Goal: Information Seeking & Learning: Check status

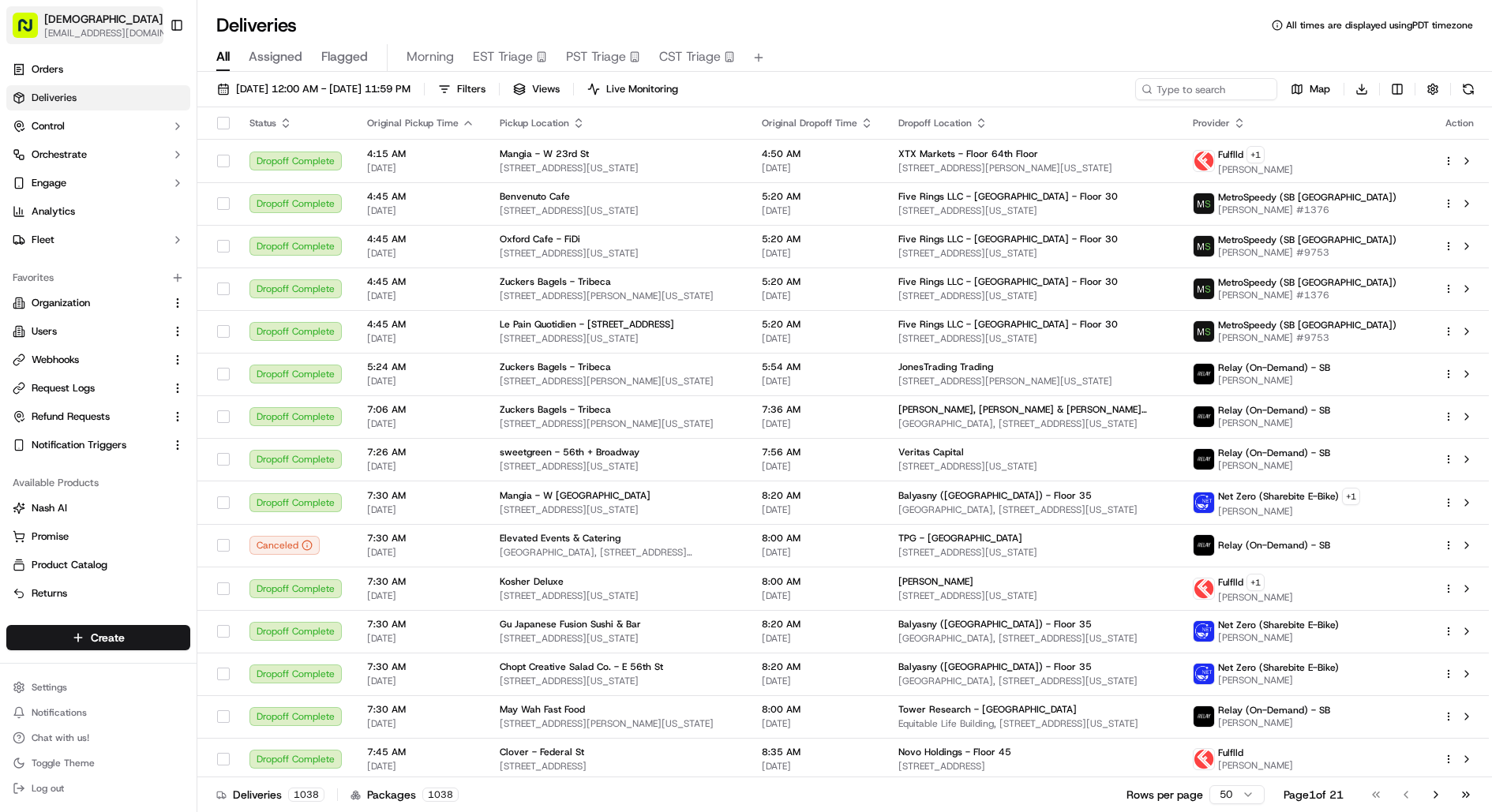
click at [116, 27] on span "[EMAIL_ADDRESS][DOMAIN_NAME]" at bounding box center [112, 33] width 136 height 12
type input "cookin"
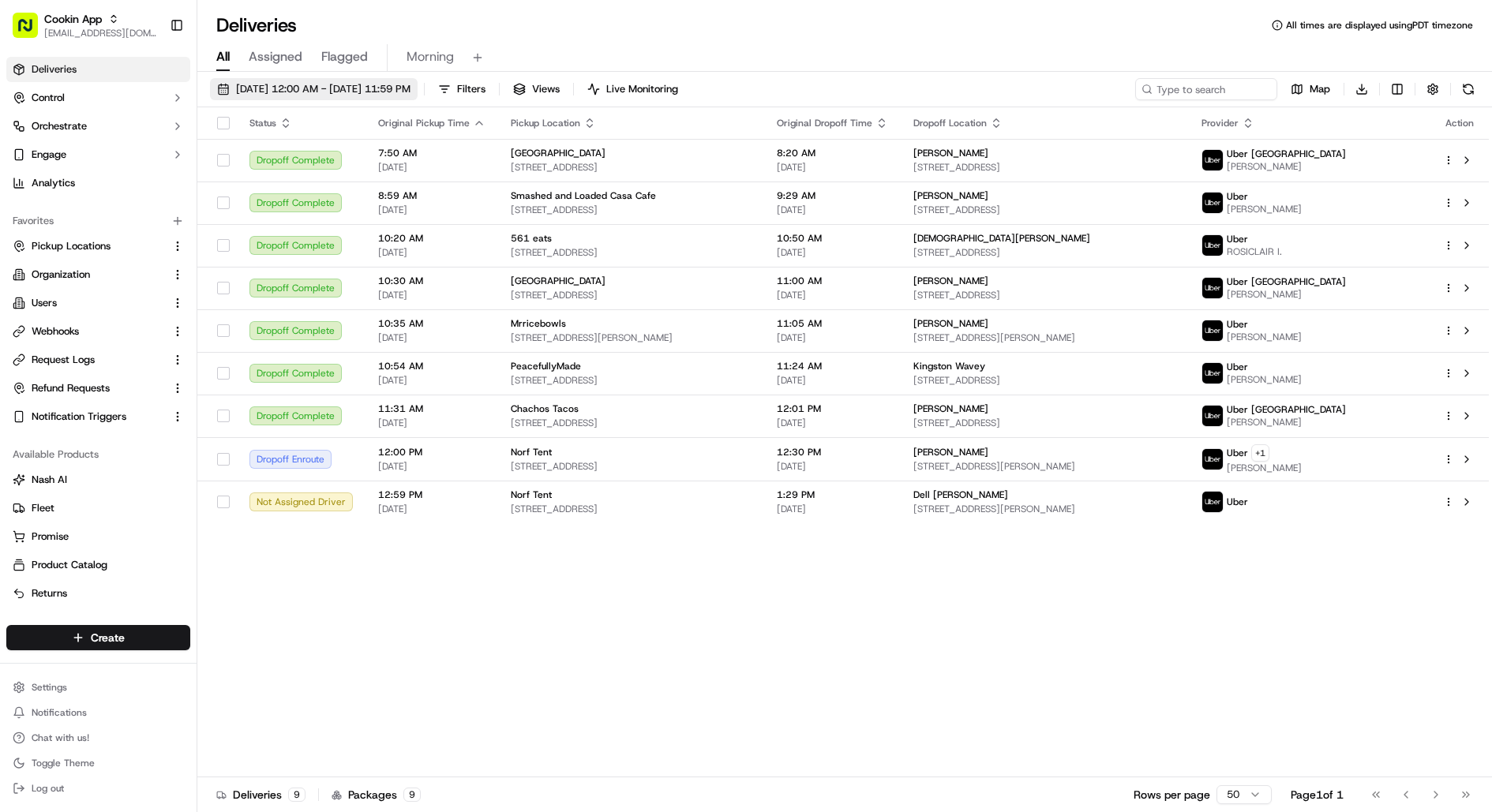
click at [361, 91] on span "[DATE] 12:00 AM - [DATE] 11:59 PM" at bounding box center [323, 89] width 175 height 14
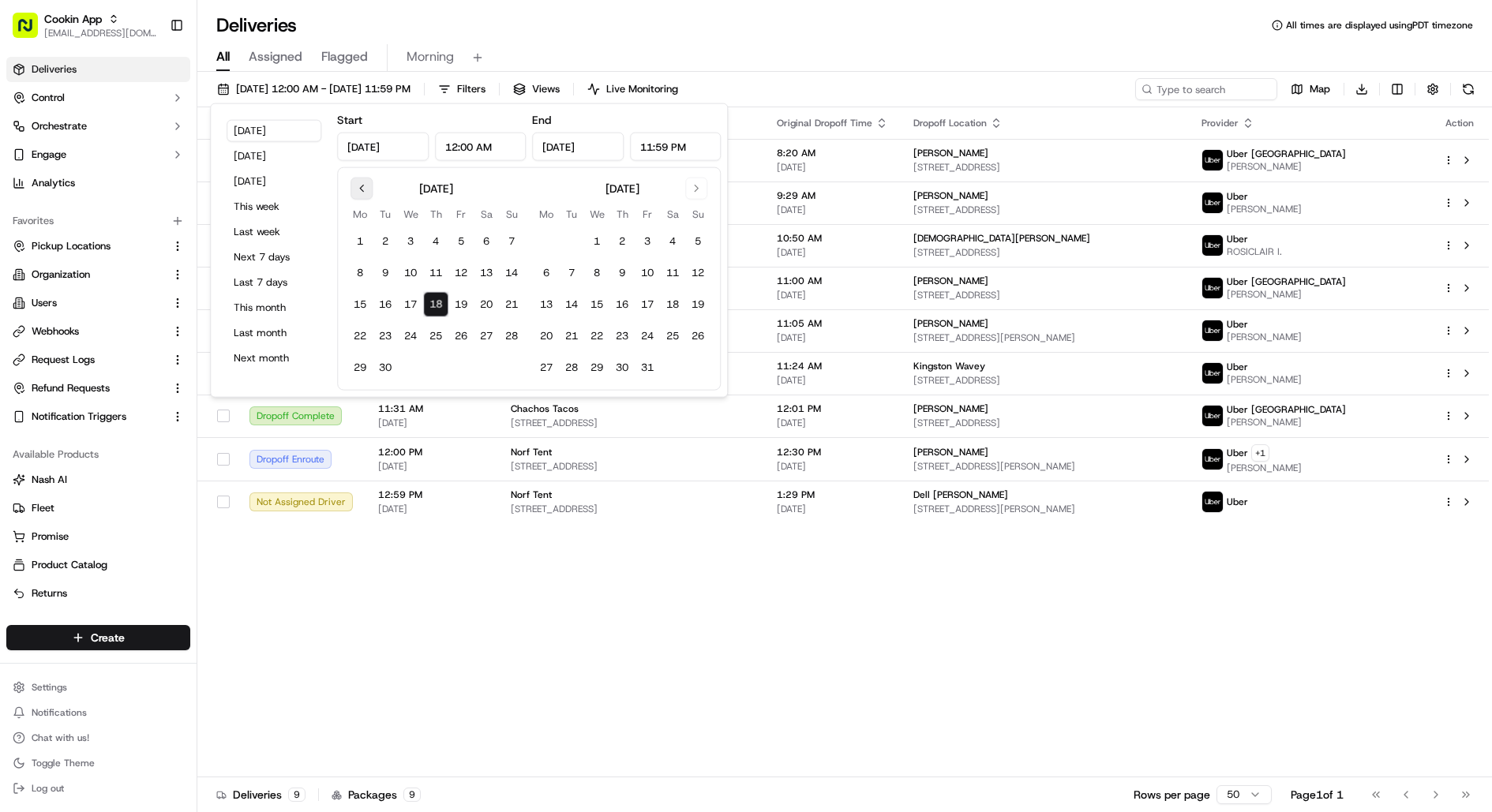
click at [358, 185] on button "Go to previous month" at bounding box center [361, 188] width 22 height 22
click at [437, 239] on button "1" at bounding box center [435, 241] width 26 height 26
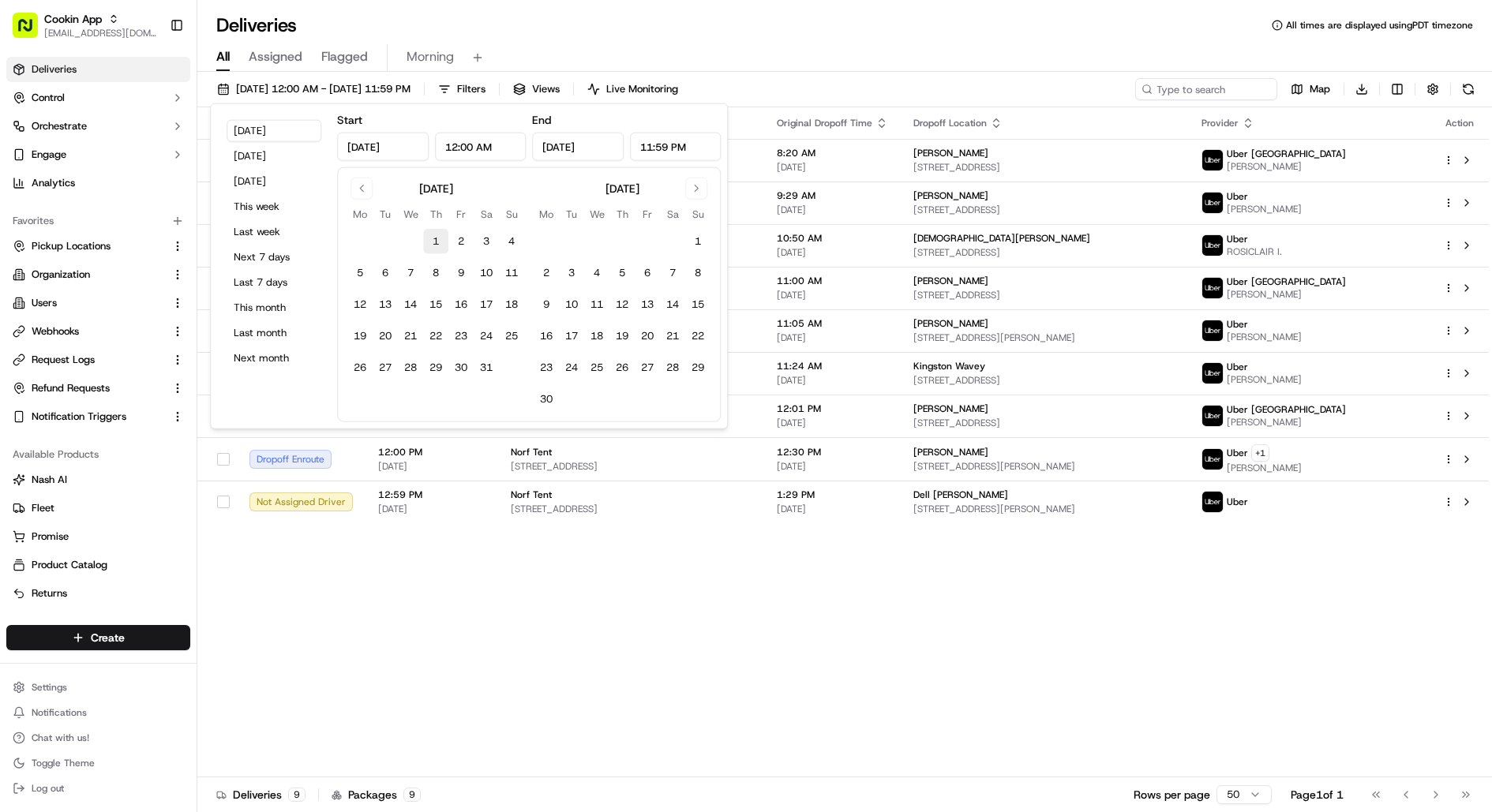
type input "[DATE]"
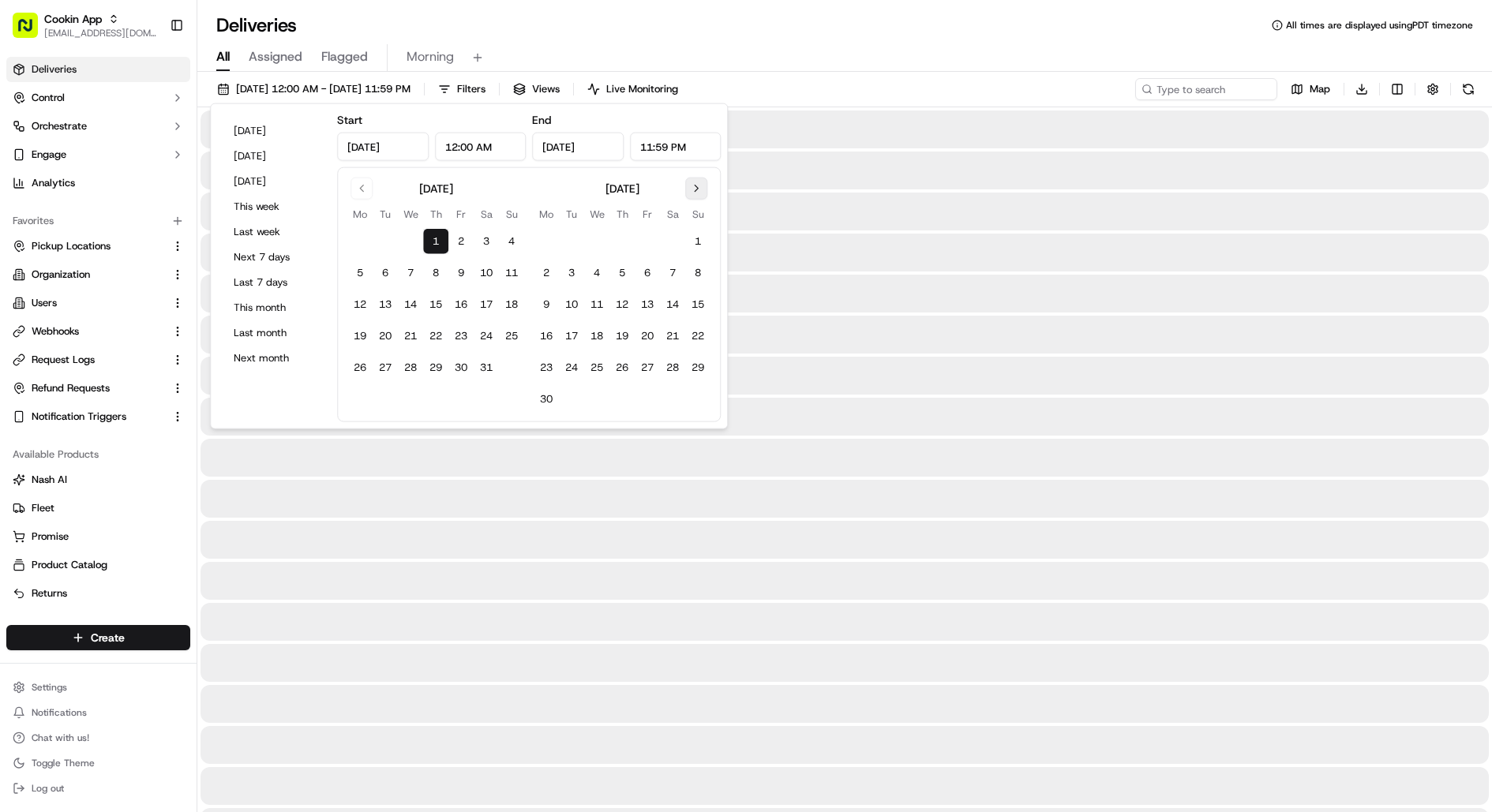
click at [691, 196] on button "Go to next month" at bounding box center [696, 188] width 22 height 22
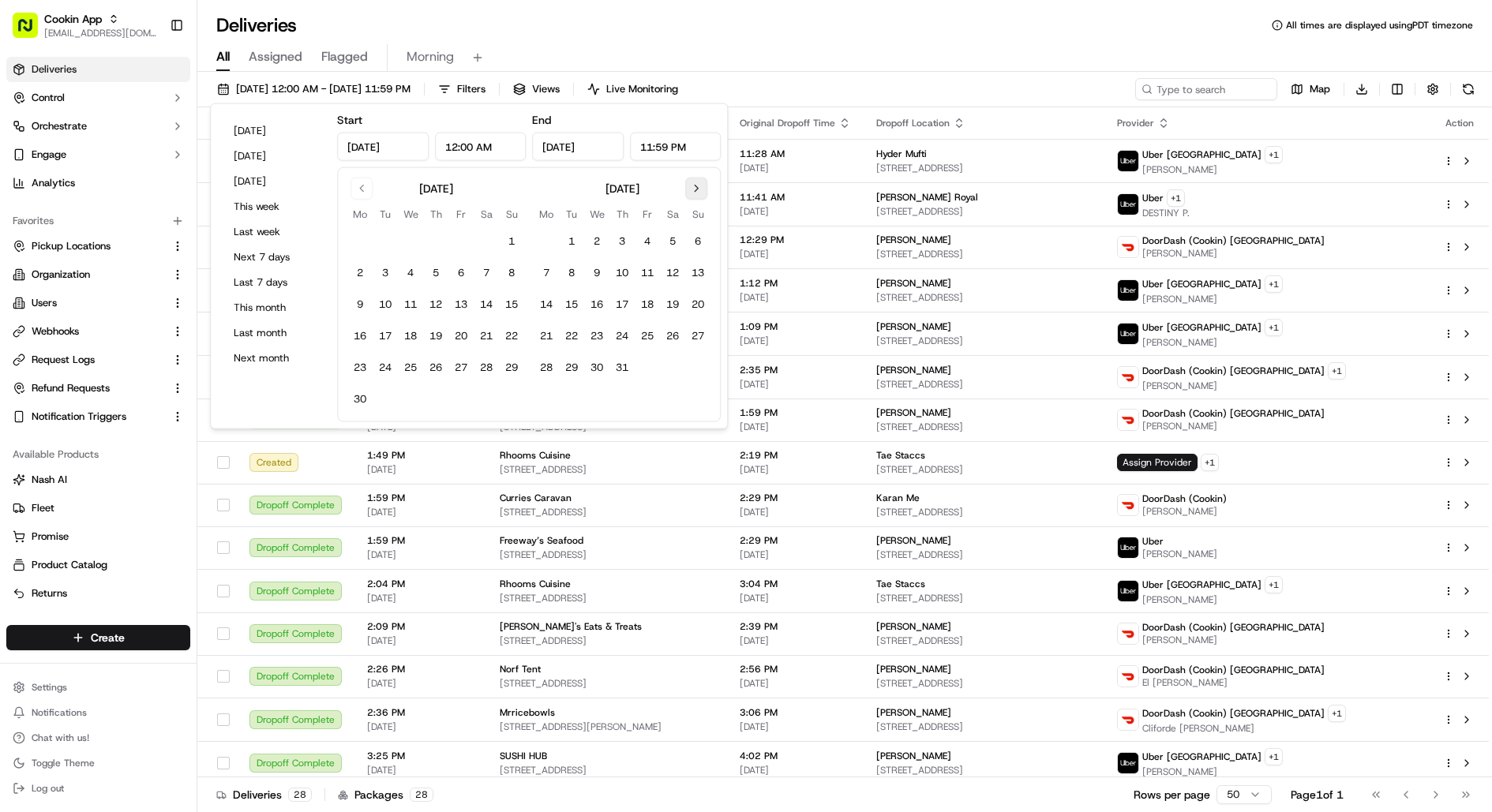
click at [691, 196] on button "Go to next month" at bounding box center [696, 188] width 22 height 22
click at [622, 306] on button "18" at bounding box center [622, 304] width 26 height 26
type input "[DATE]"
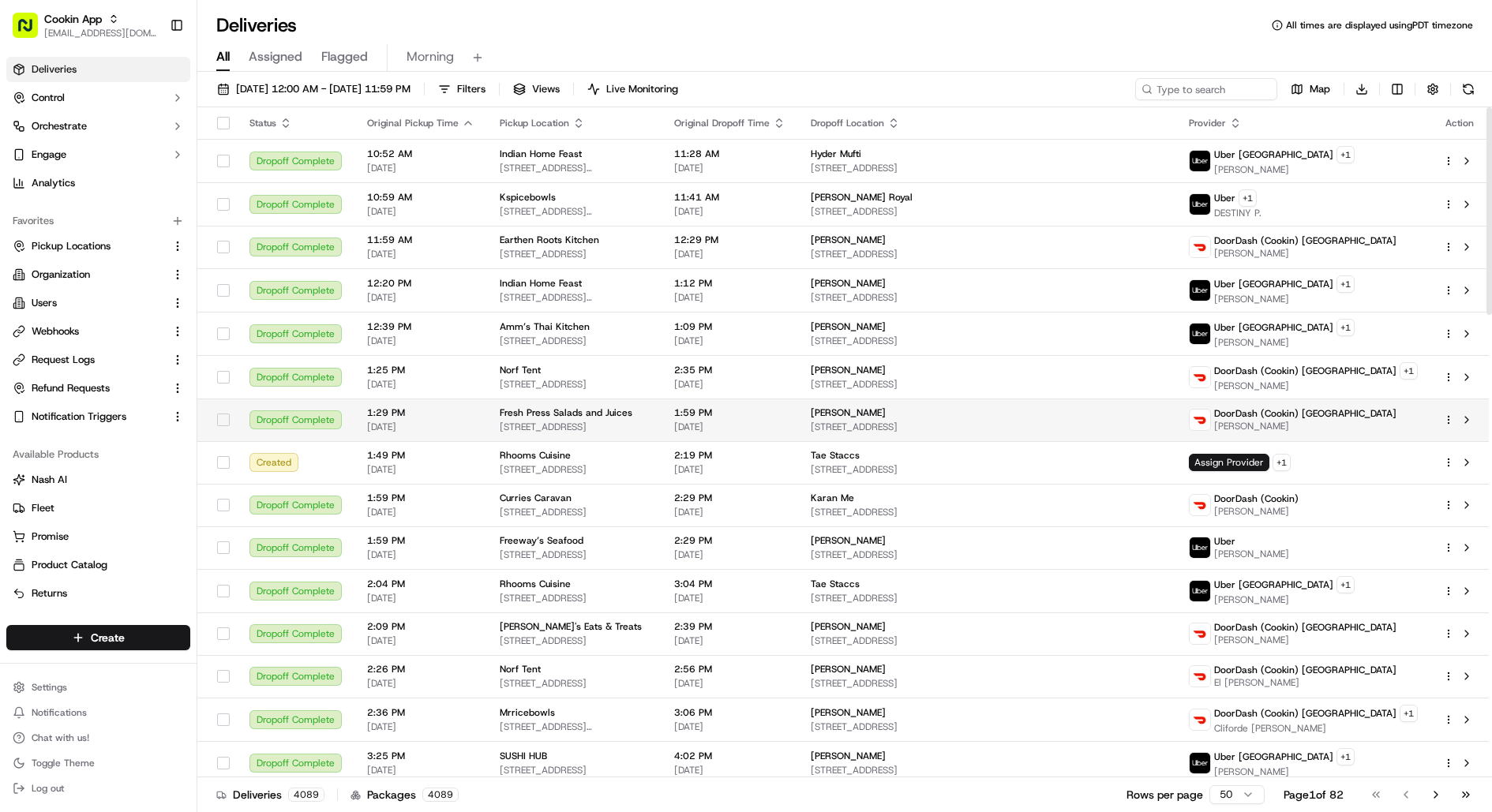
click at [1122, 421] on span "[STREET_ADDRESS]" at bounding box center [988, 427] width 353 height 12
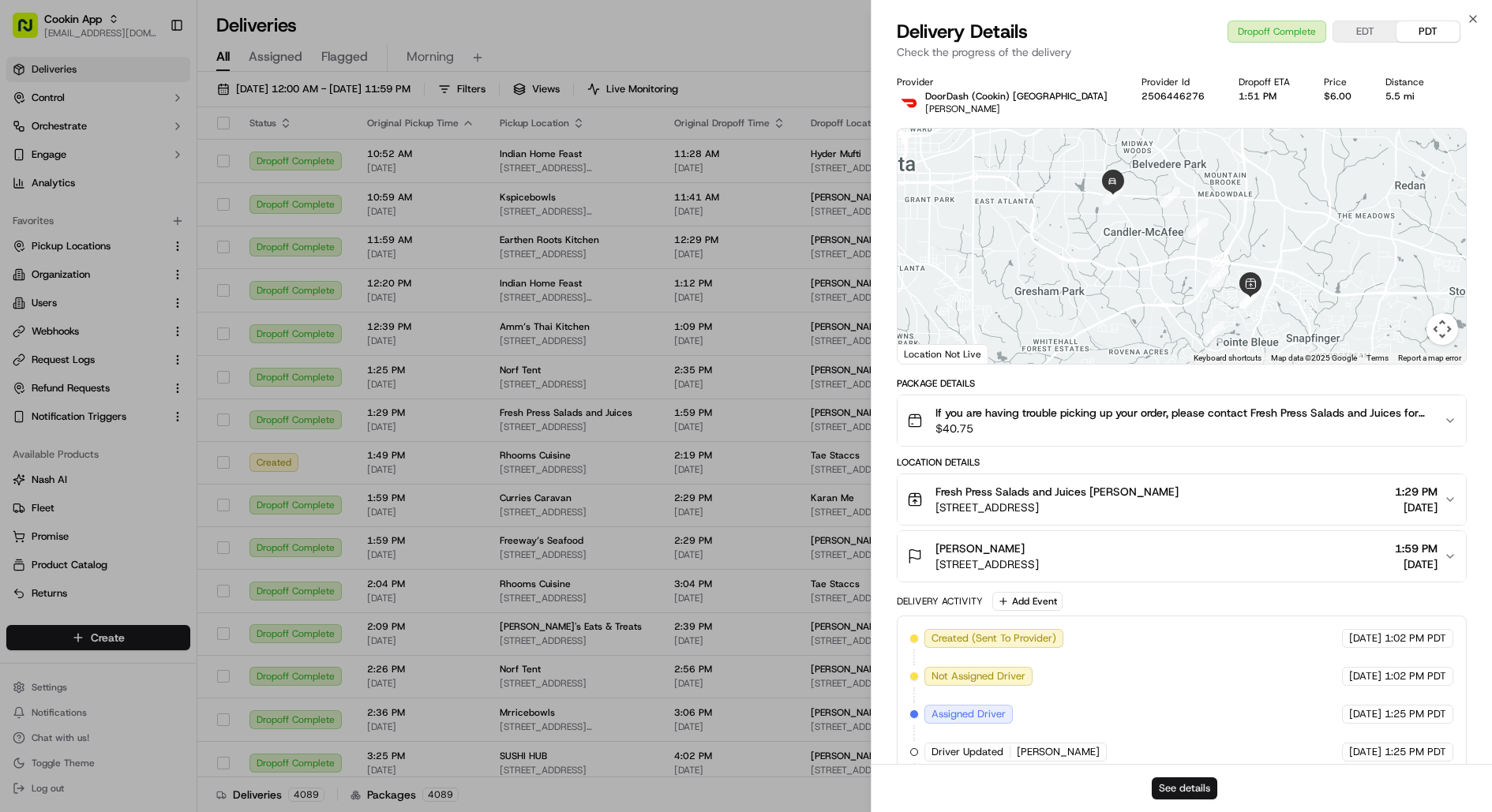
click at [1182, 791] on button "See details" at bounding box center [1185, 788] width 65 height 22
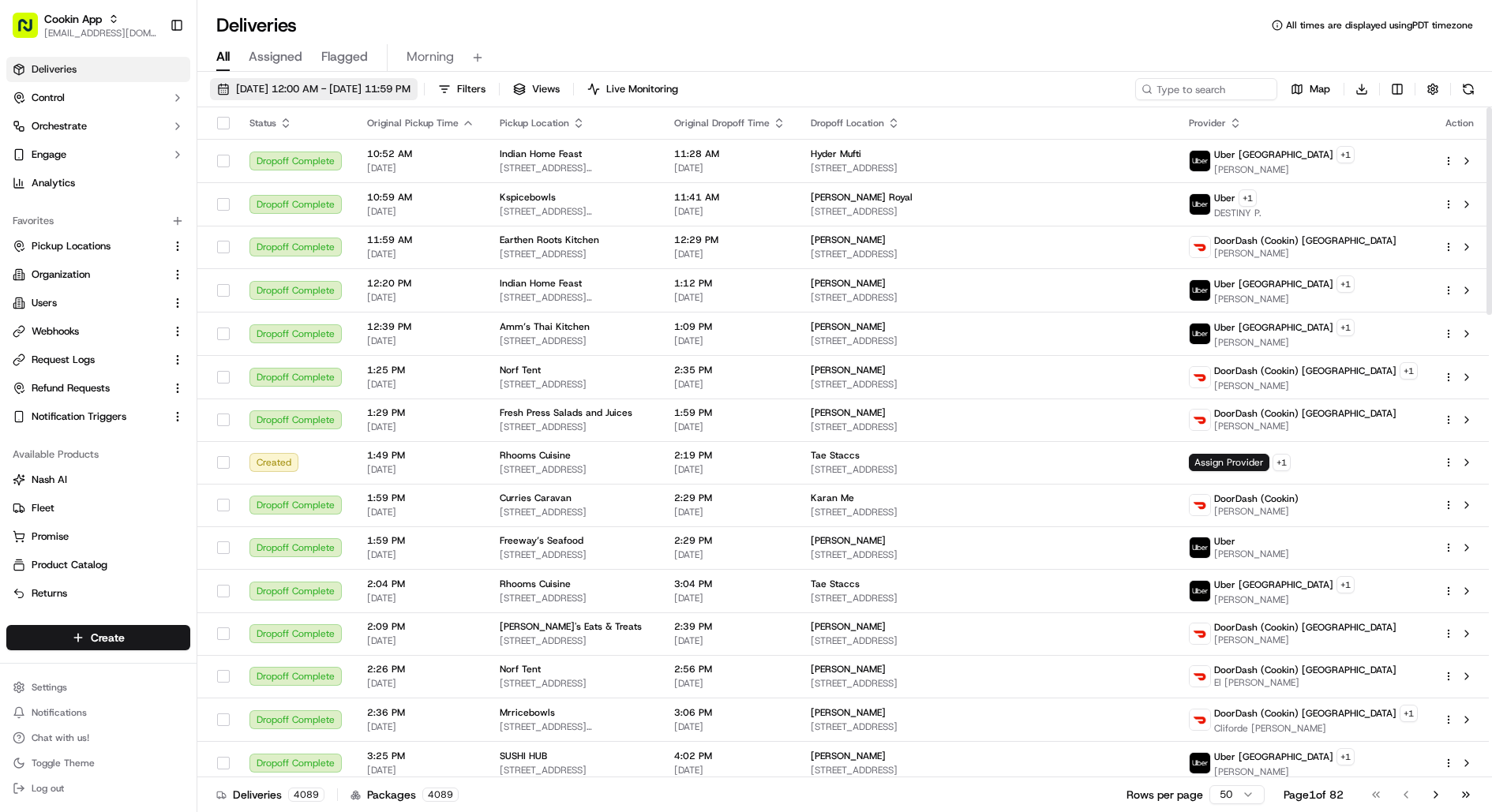
click at [355, 82] on span "[DATE] 12:00 AM - [DATE] 11:59 PM" at bounding box center [323, 89] width 175 height 14
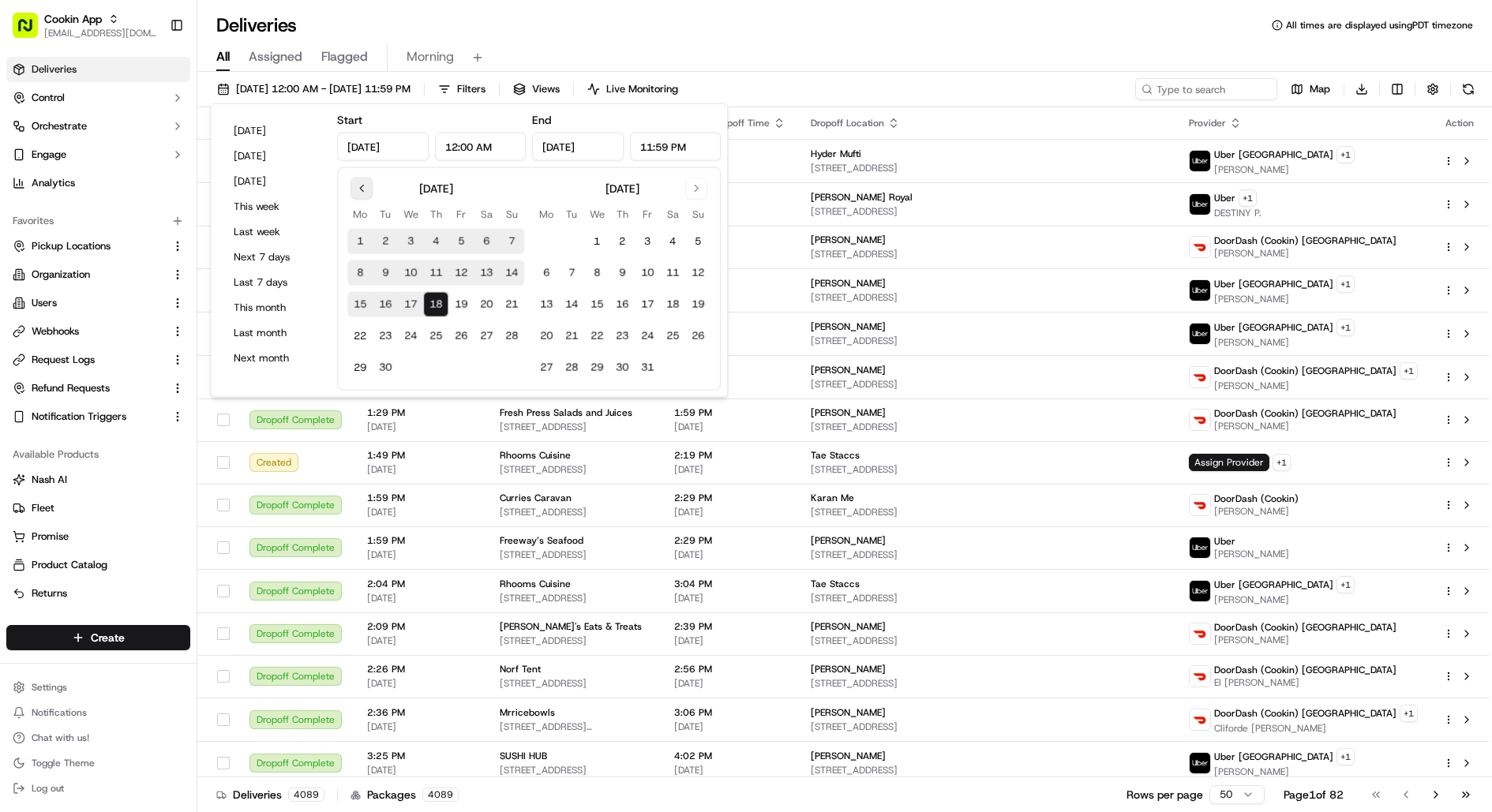
click at [365, 190] on button "Go to previous month" at bounding box center [361, 188] width 22 height 22
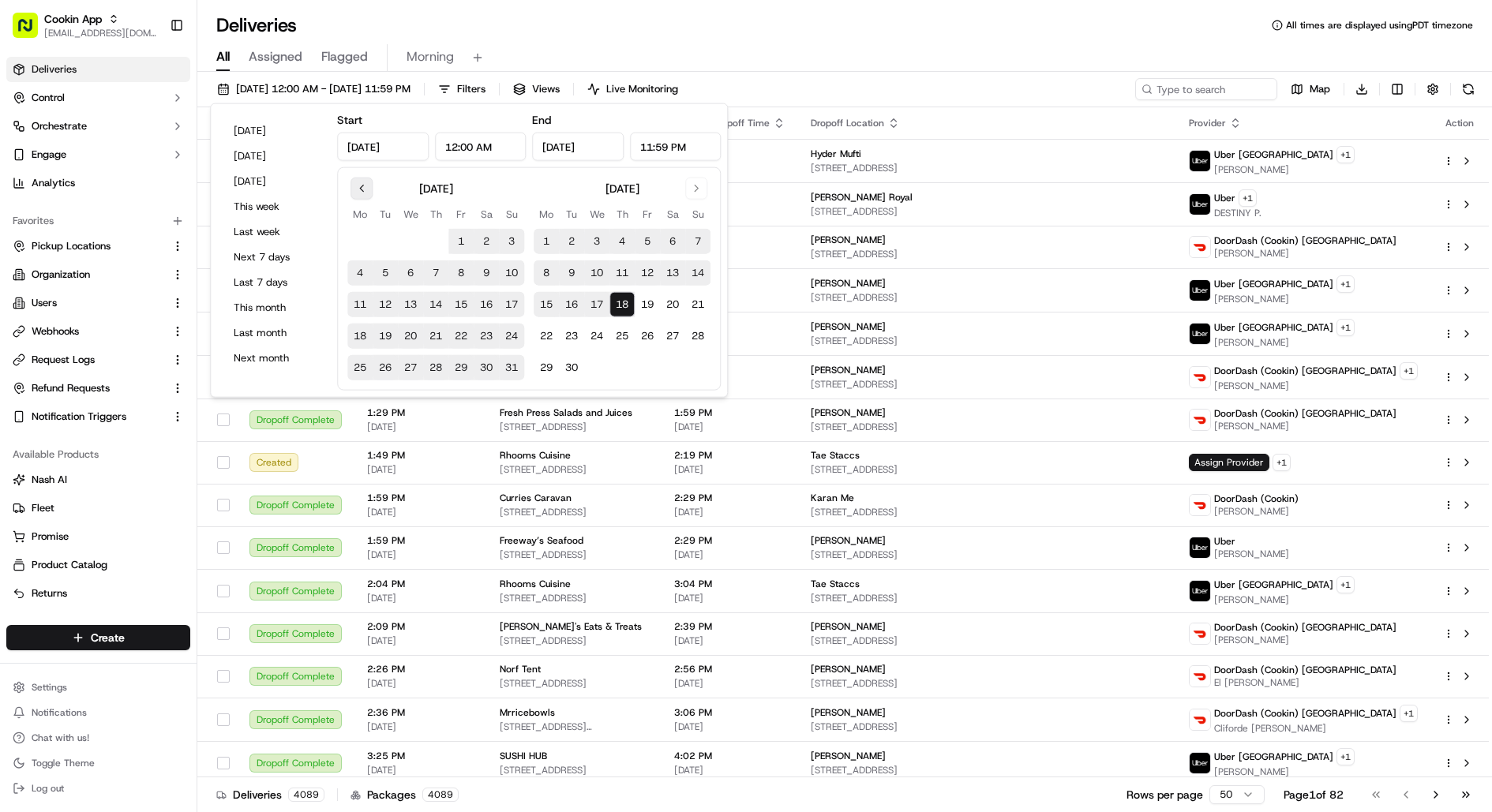
click at [365, 190] on button "Go to previous month" at bounding box center [361, 188] width 22 height 22
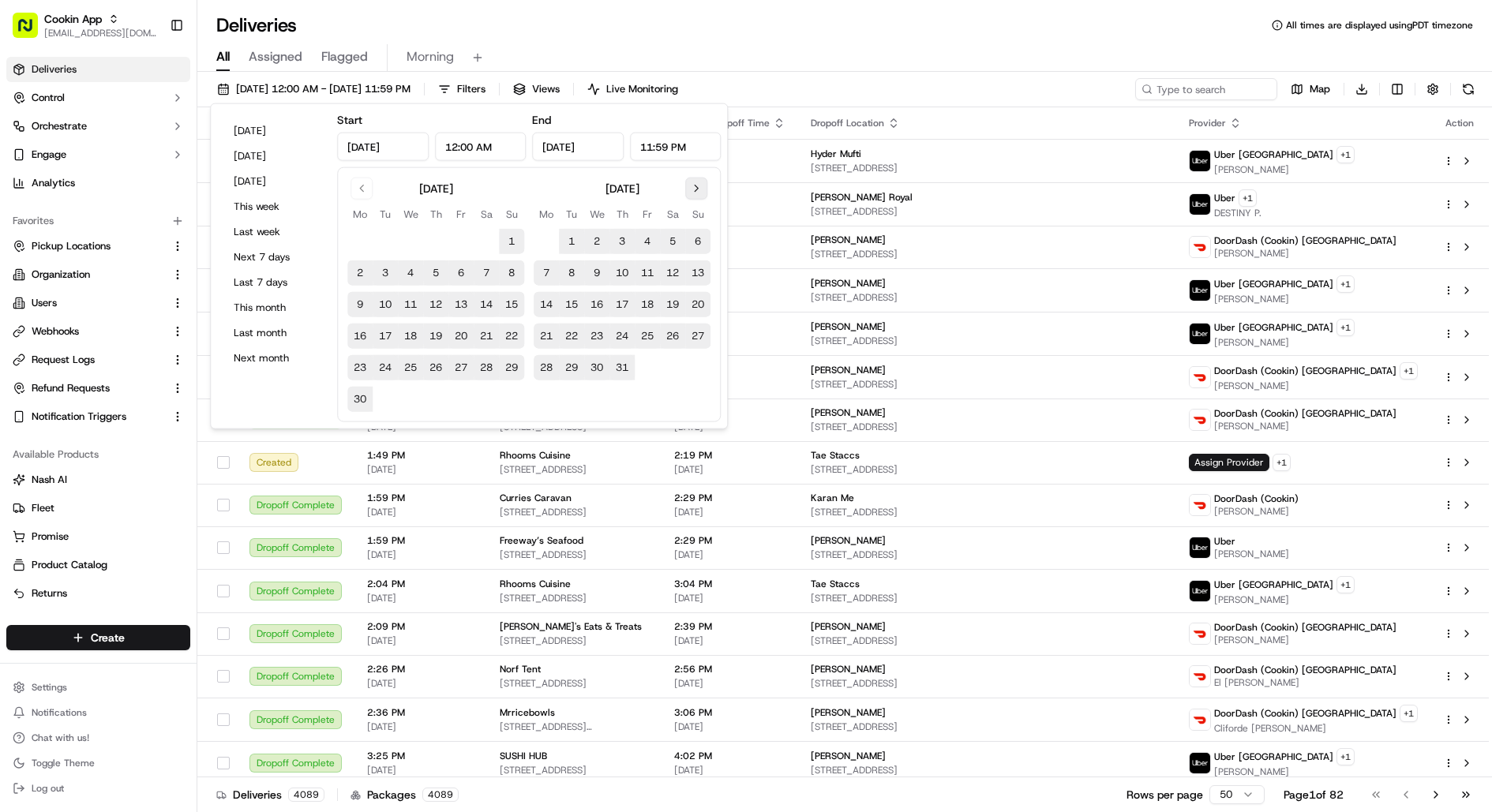
click at [696, 188] on button "Go to next month" at bounding box center [696, 188] width 22 height 22
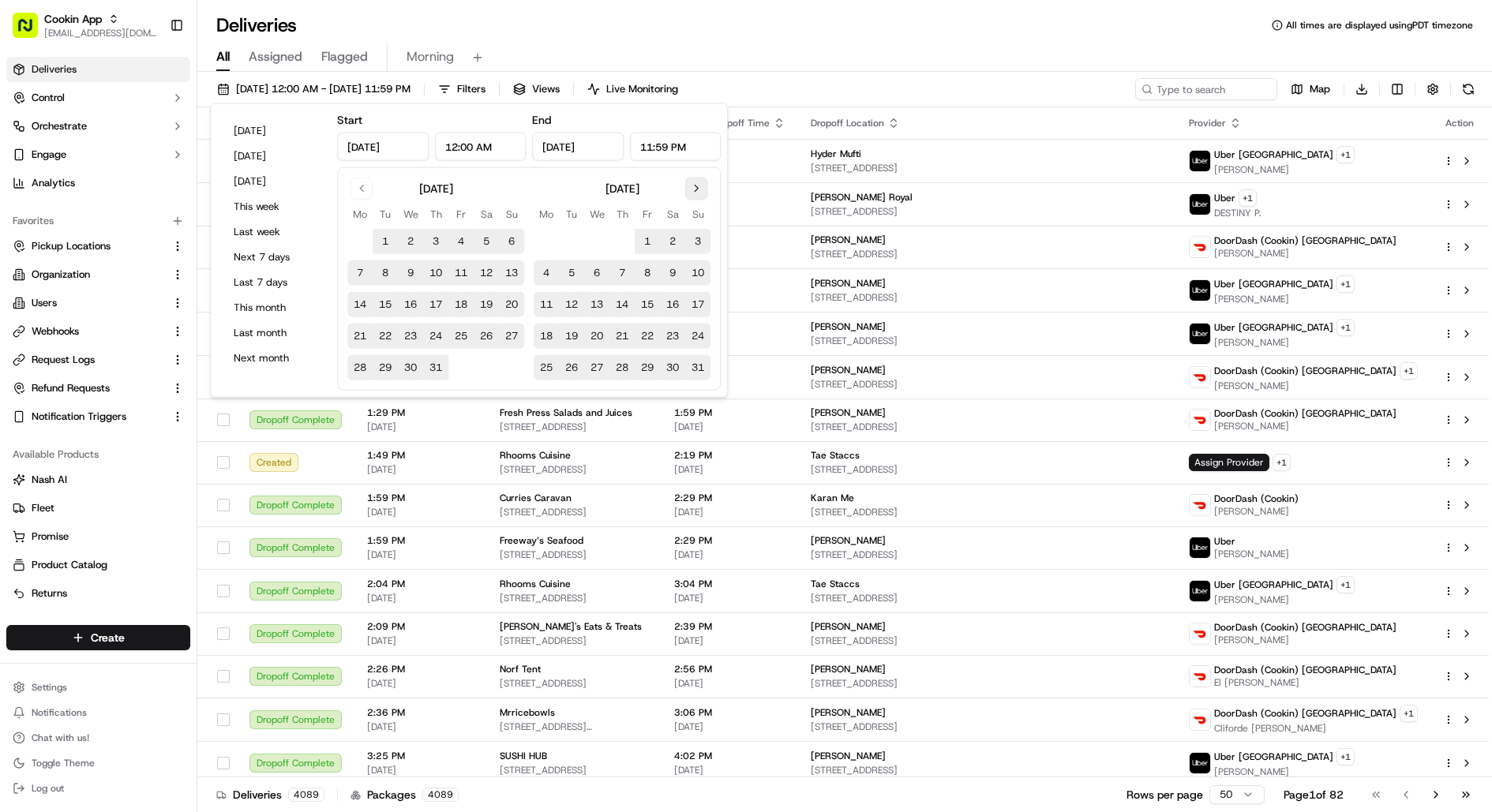
click at [696, 188] on button "Go to next month" at bounding box center [696, 188] width 22 height 22
click at [462, 242] on button "1" at bounding box center [461, 241] width 26 height 26
type input "[DATE]"
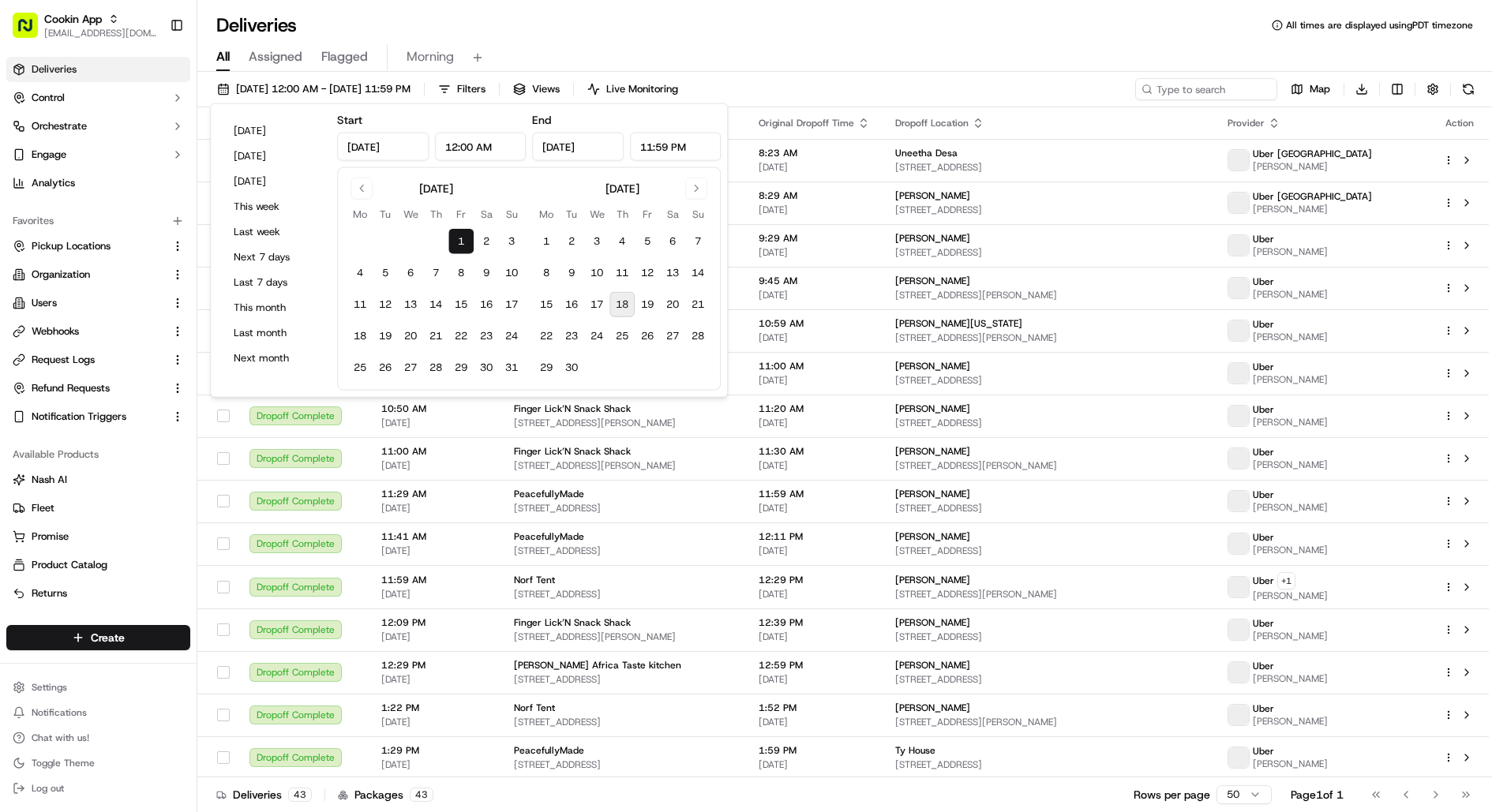
click at [623, 303] on button "18" at bounding box center [622, 304] width 26 height 26
type input "[DATE]"
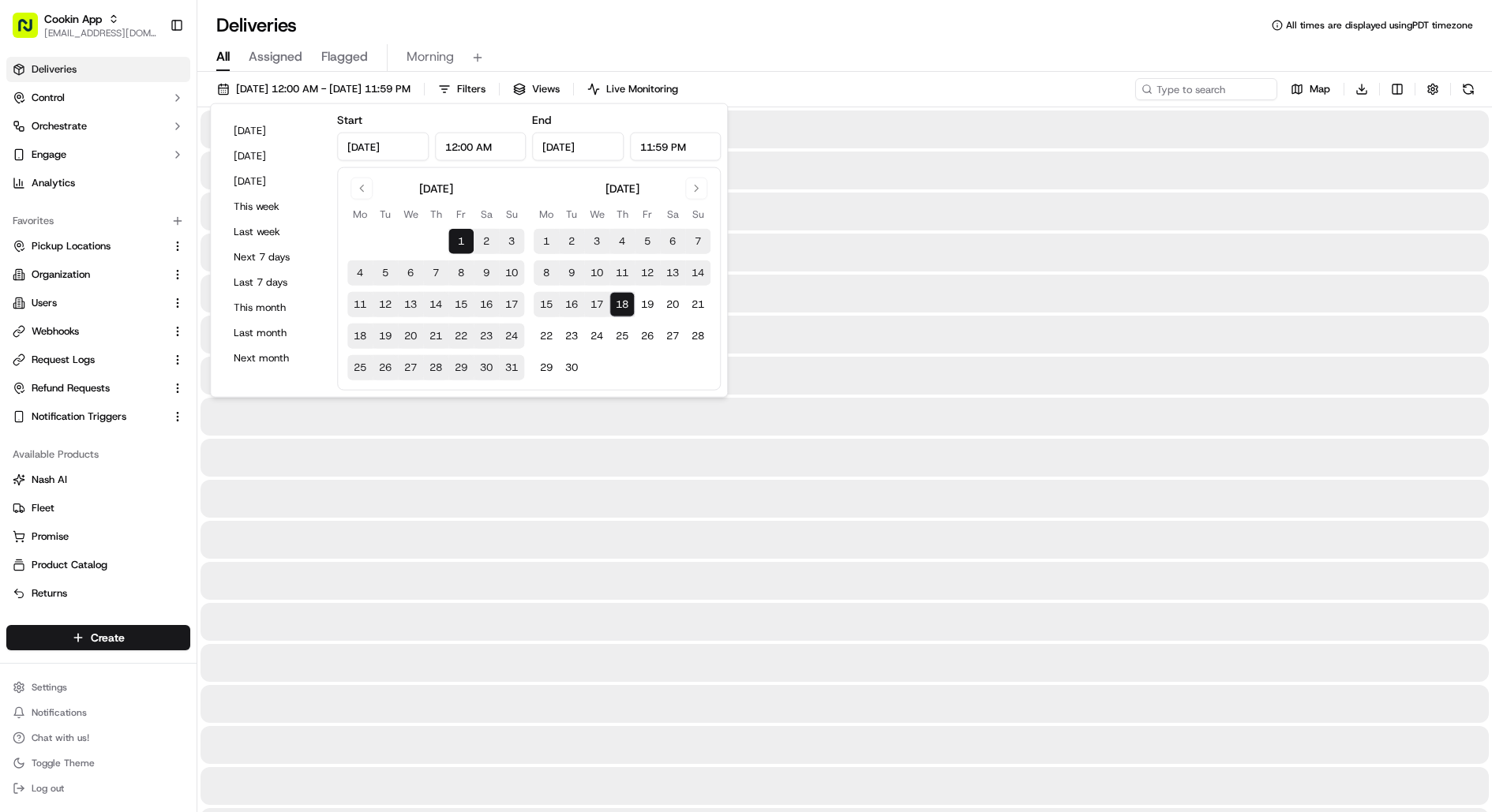
click at [869, 26] on div "Deliveries All times are displayed using PDT timezone" at bounding box center [845, 25] width 1295 height 26
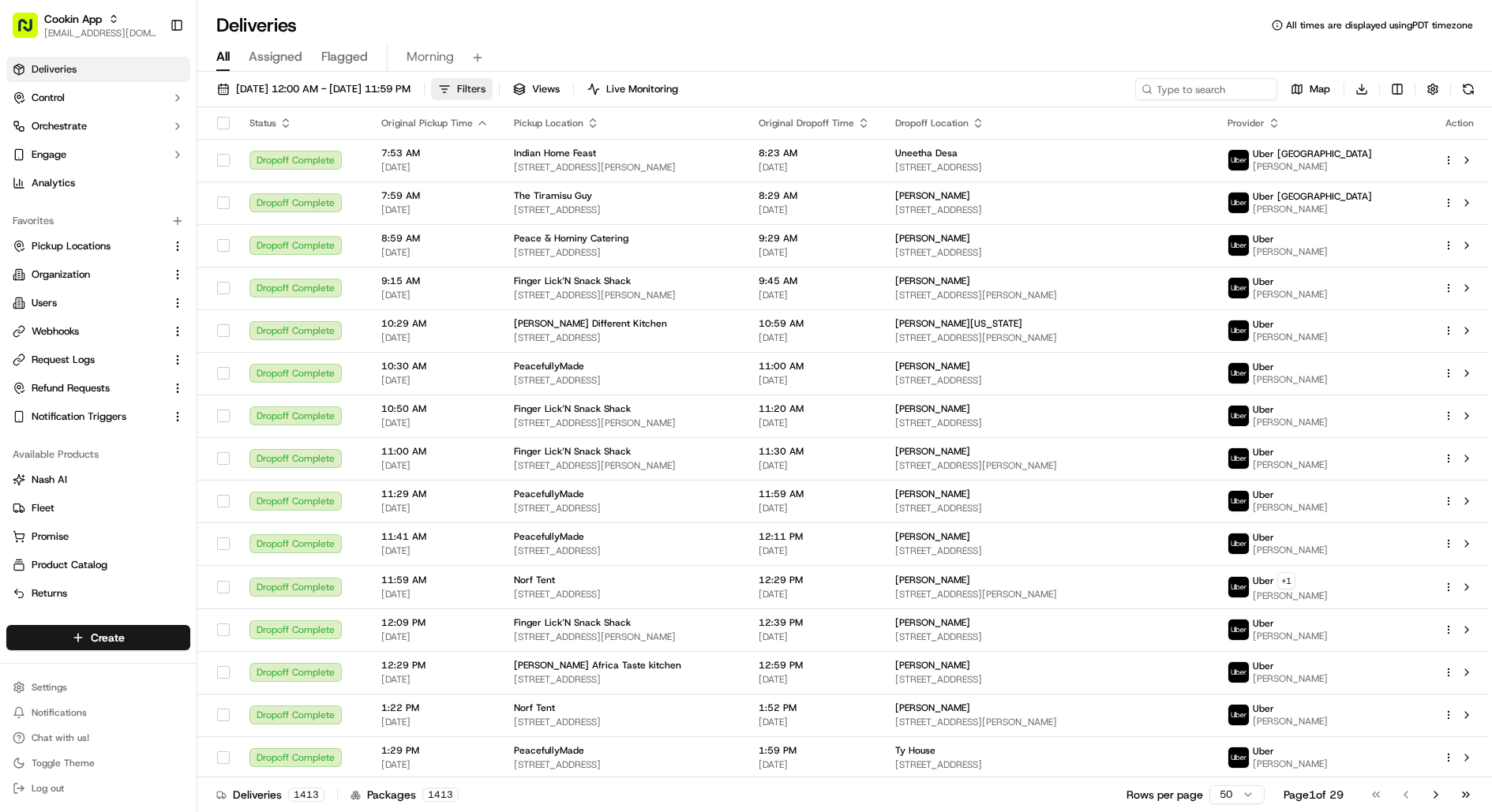
click at [486, 86] on span "Filters" at bounding box center [471, 89] width 28 height 14
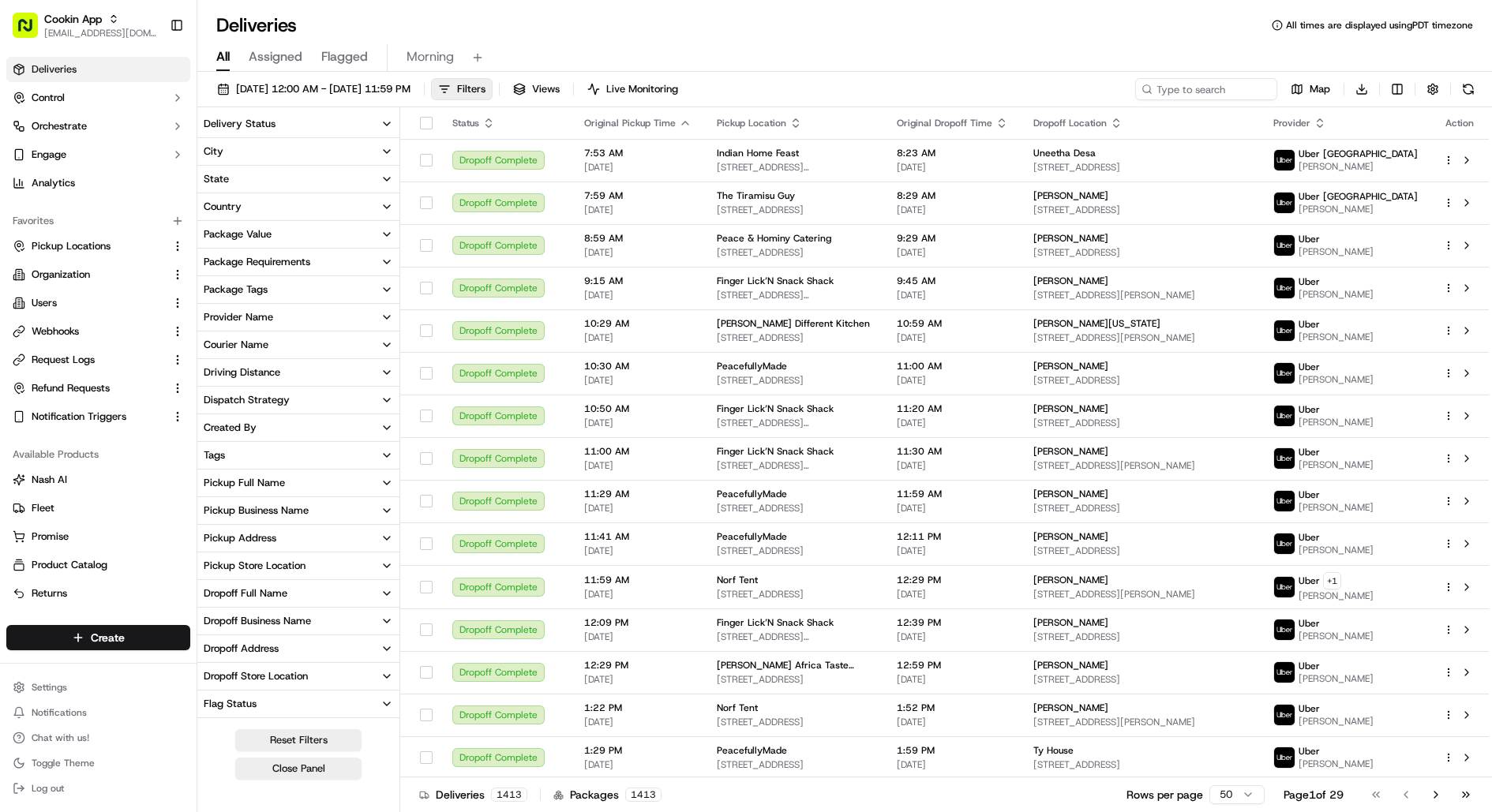
click at [301, 314] on button "Provider Name" at bounding box center [298, 317] width 202 height 26
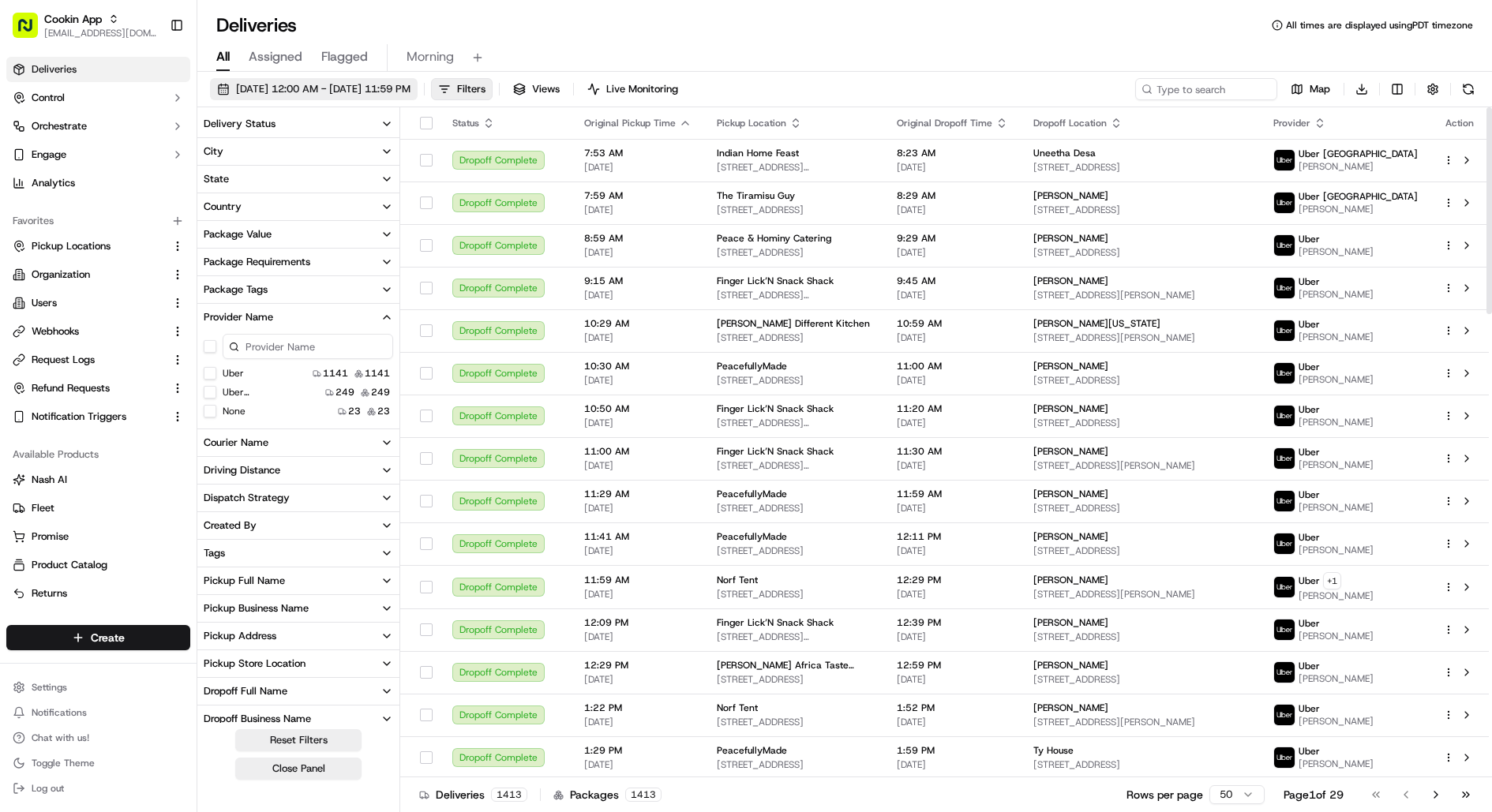
click at [408, 86] on span "[DATE] 12:00 AM - [DATE] 11:59 PM" at bounding box center [323, 89] width 175 height 14
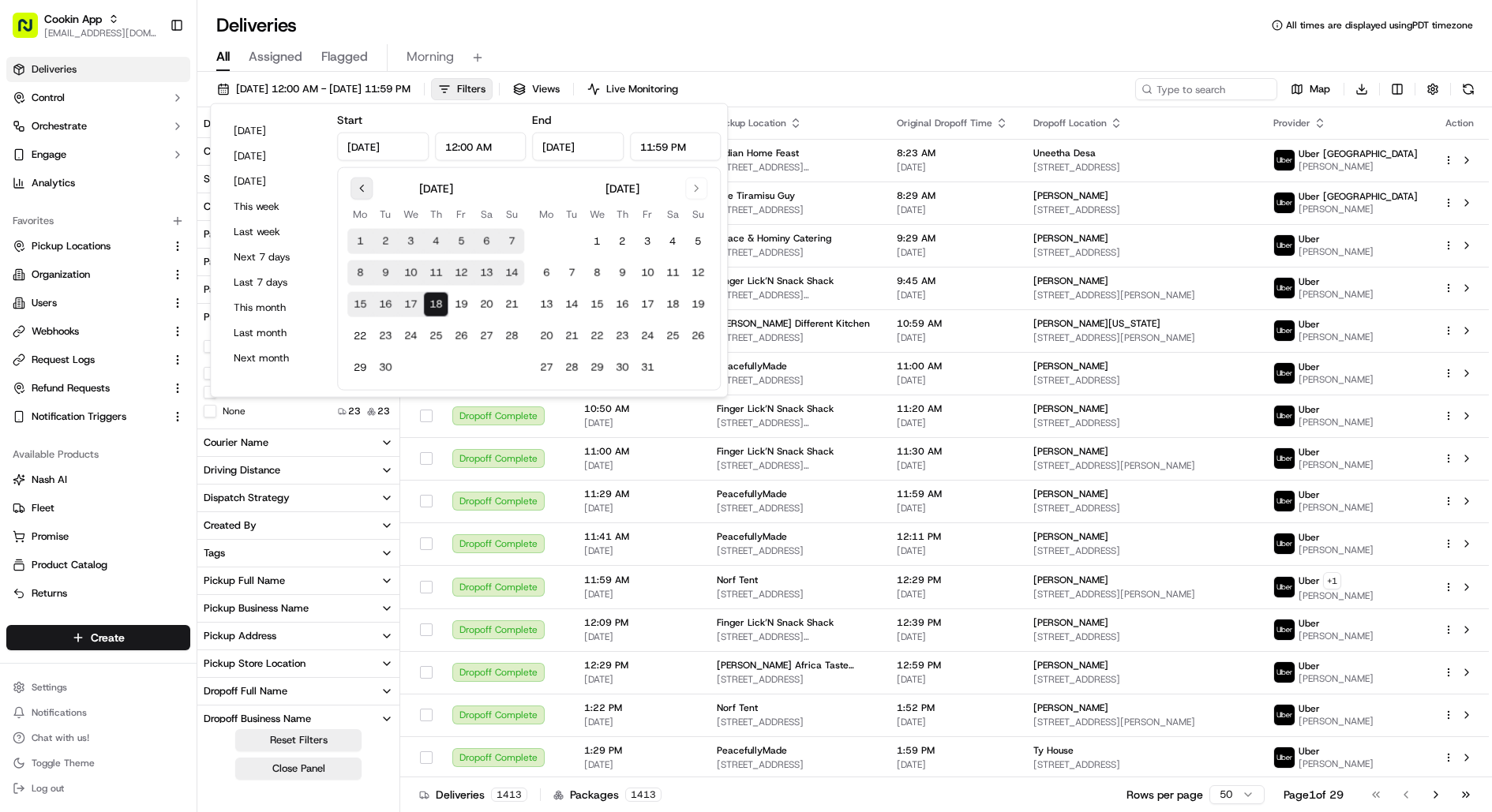
click at [361, 190] on button "Go to previous month" at bounding box center [361, 188] width 22 height 22
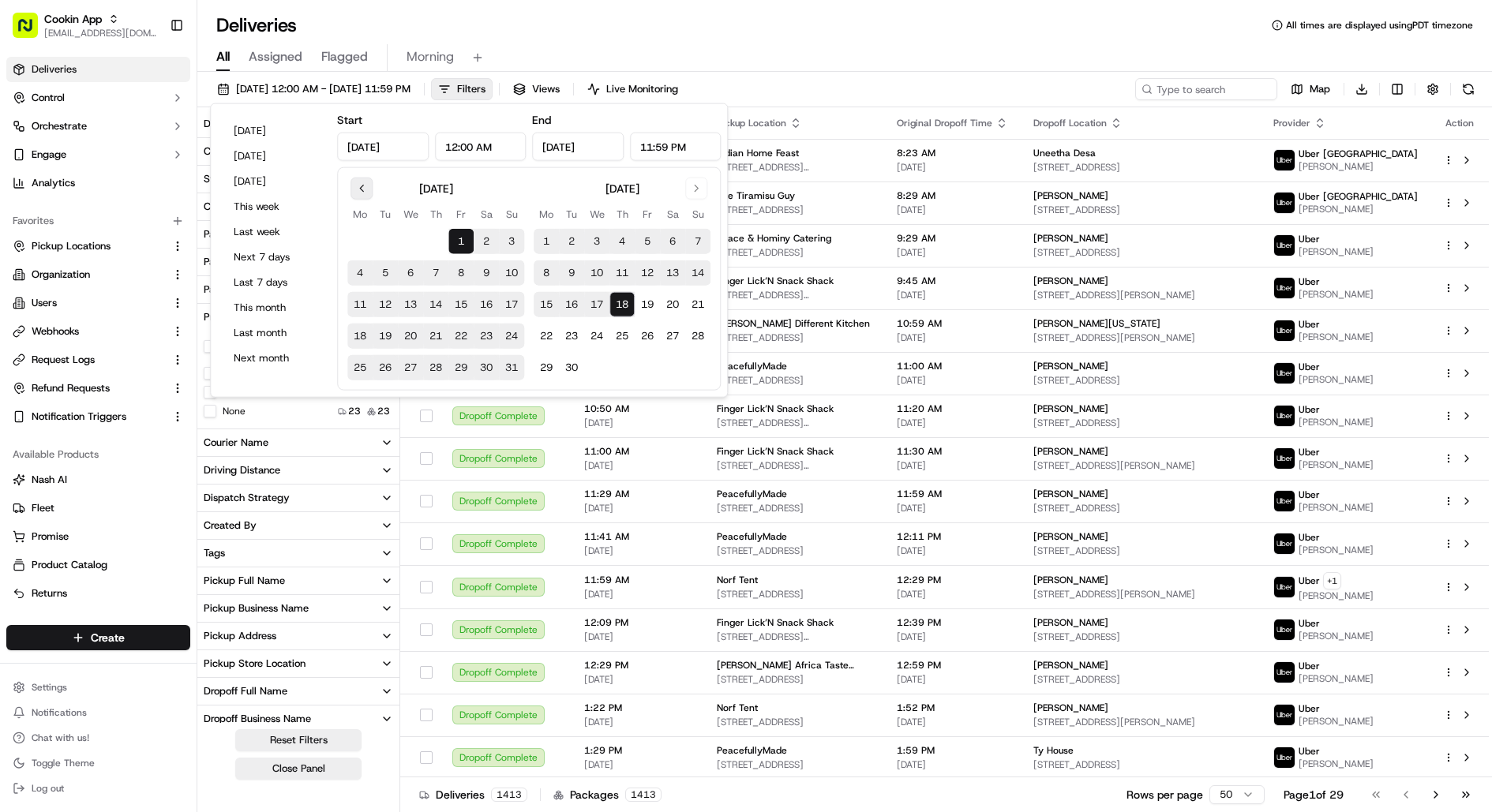
click at [361, 189] on button "Go to previous month" at bounding box center [361, 188] width 22 height 22
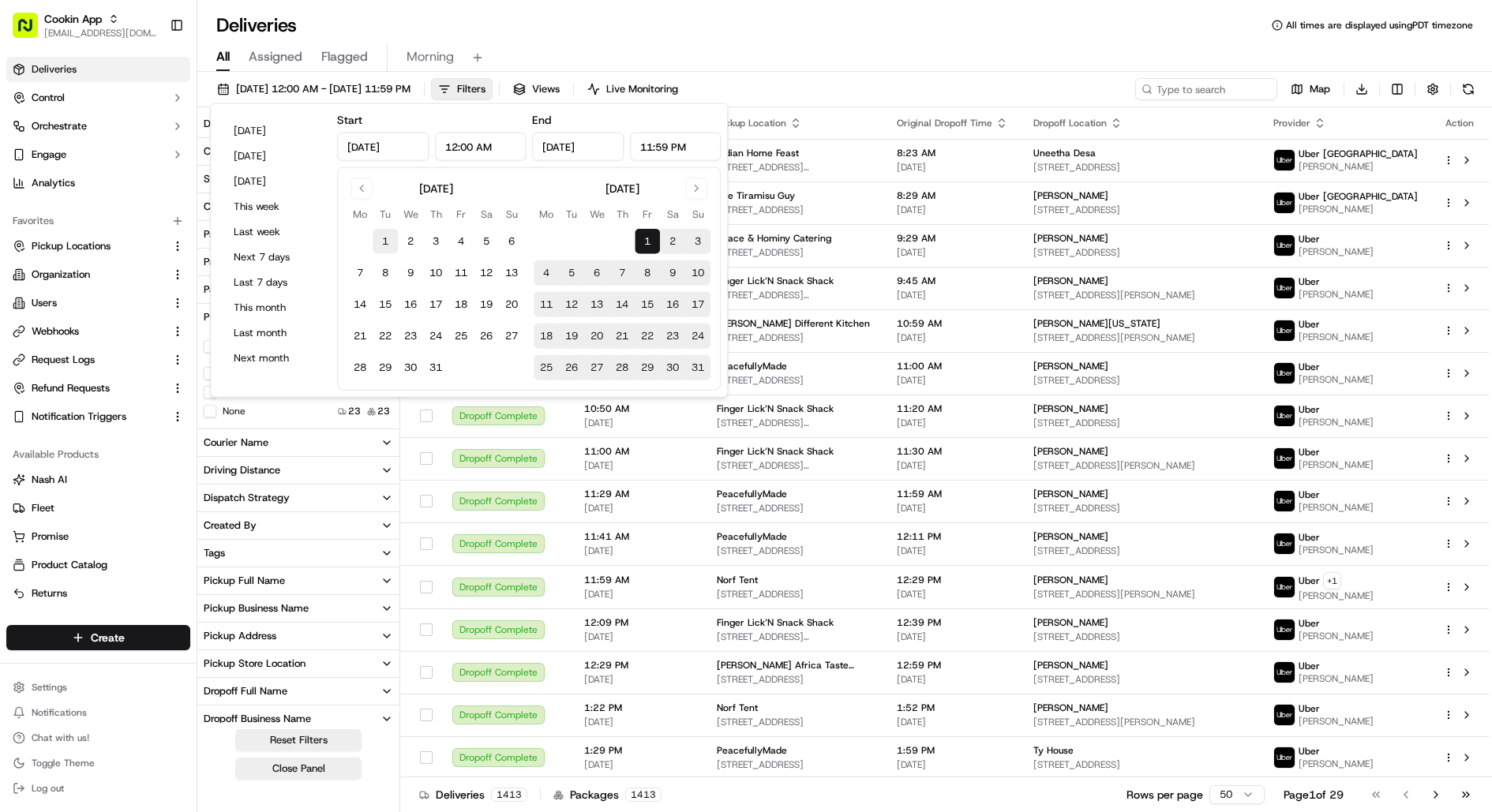
click at [381, 240] on button "1" at bounding box center [385, 241] width 26 height 26
type input "[DATE]"
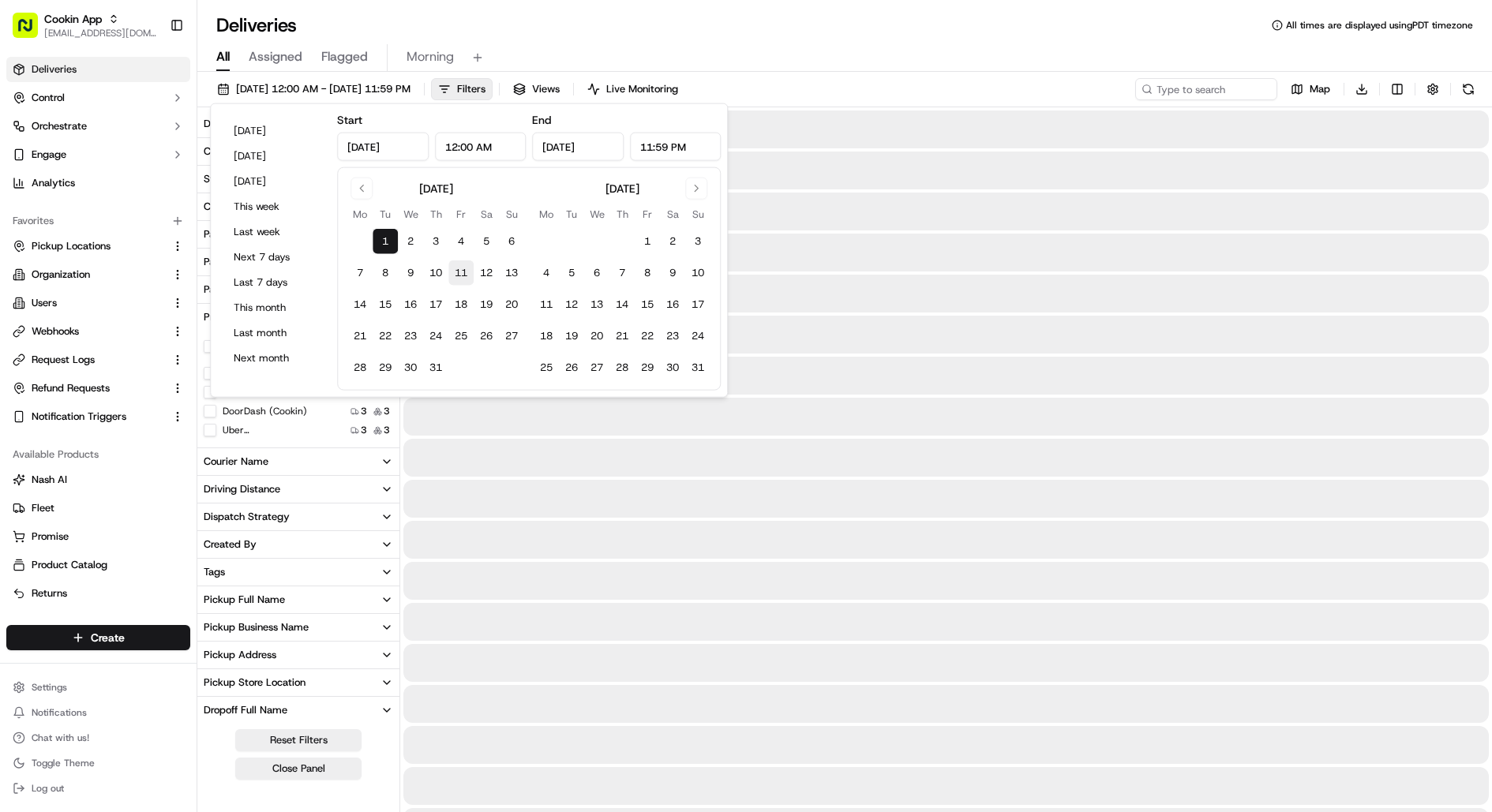
click at [435, 366] on button "31" at bounding box center [435, 367] width 26 height 26
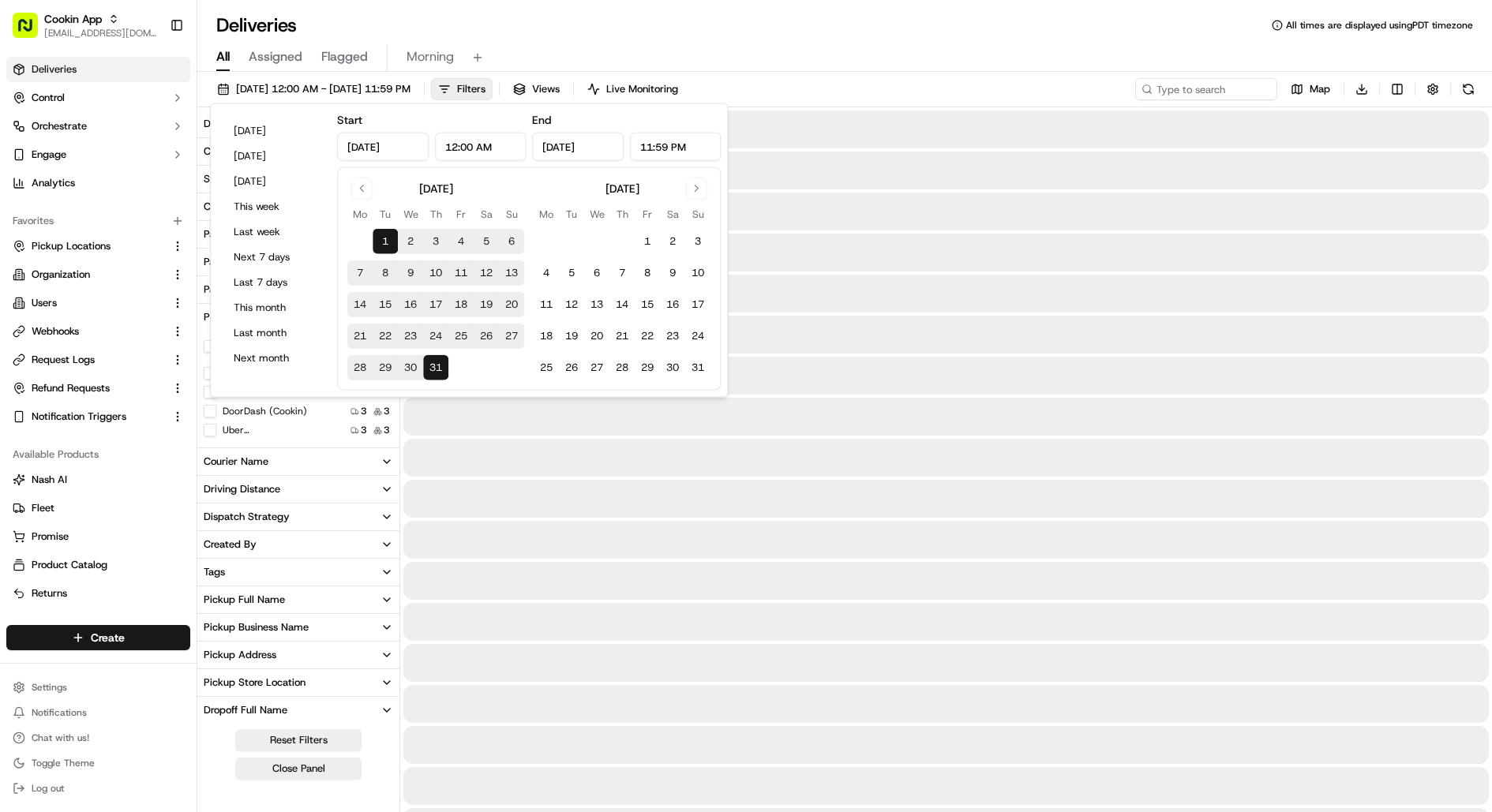
type input "[DATE]"
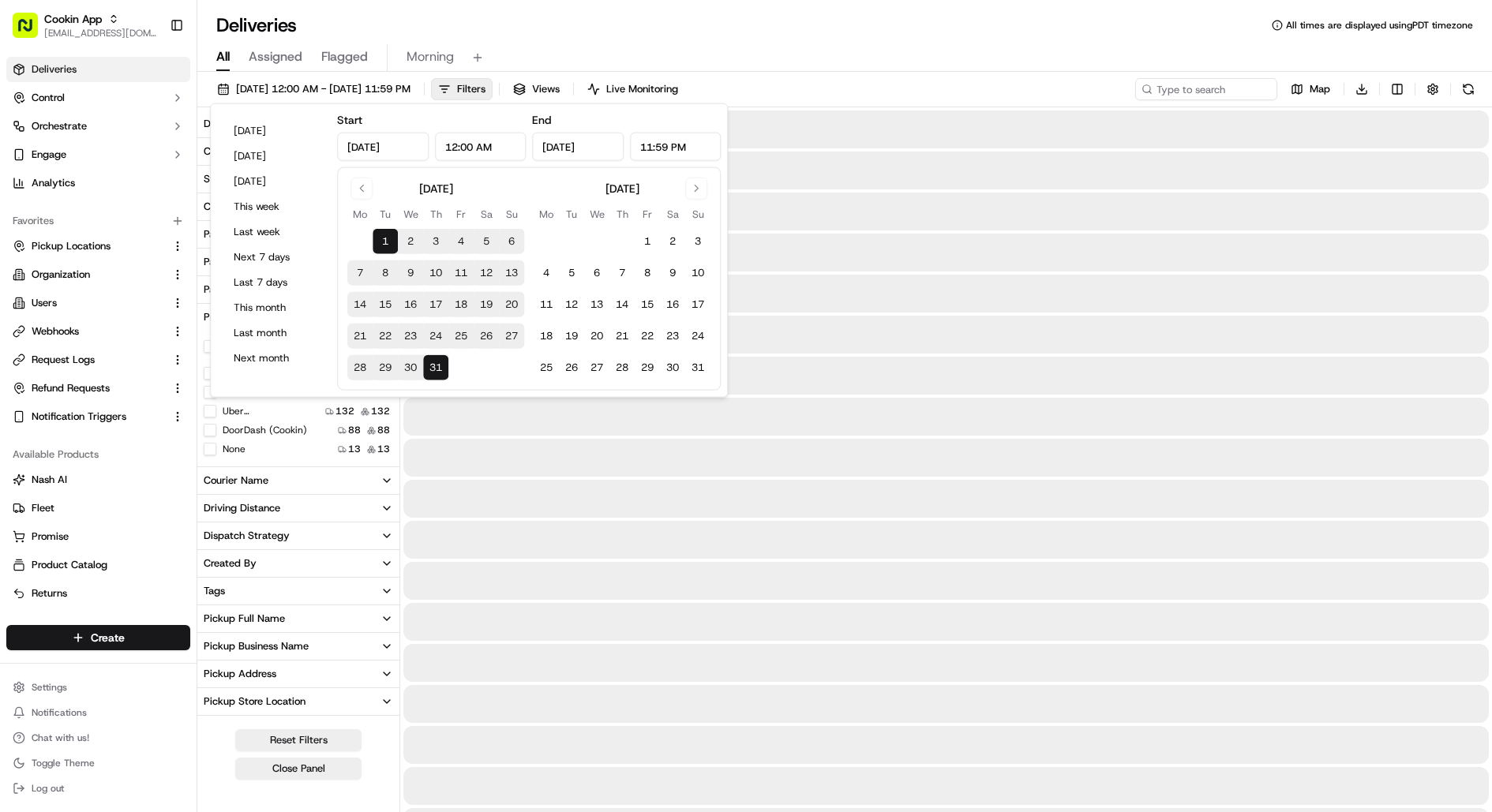
click at [705, 50] on div "All Assigned Flagged Morning" at bounding box center [845, 57] width 1295 height 27
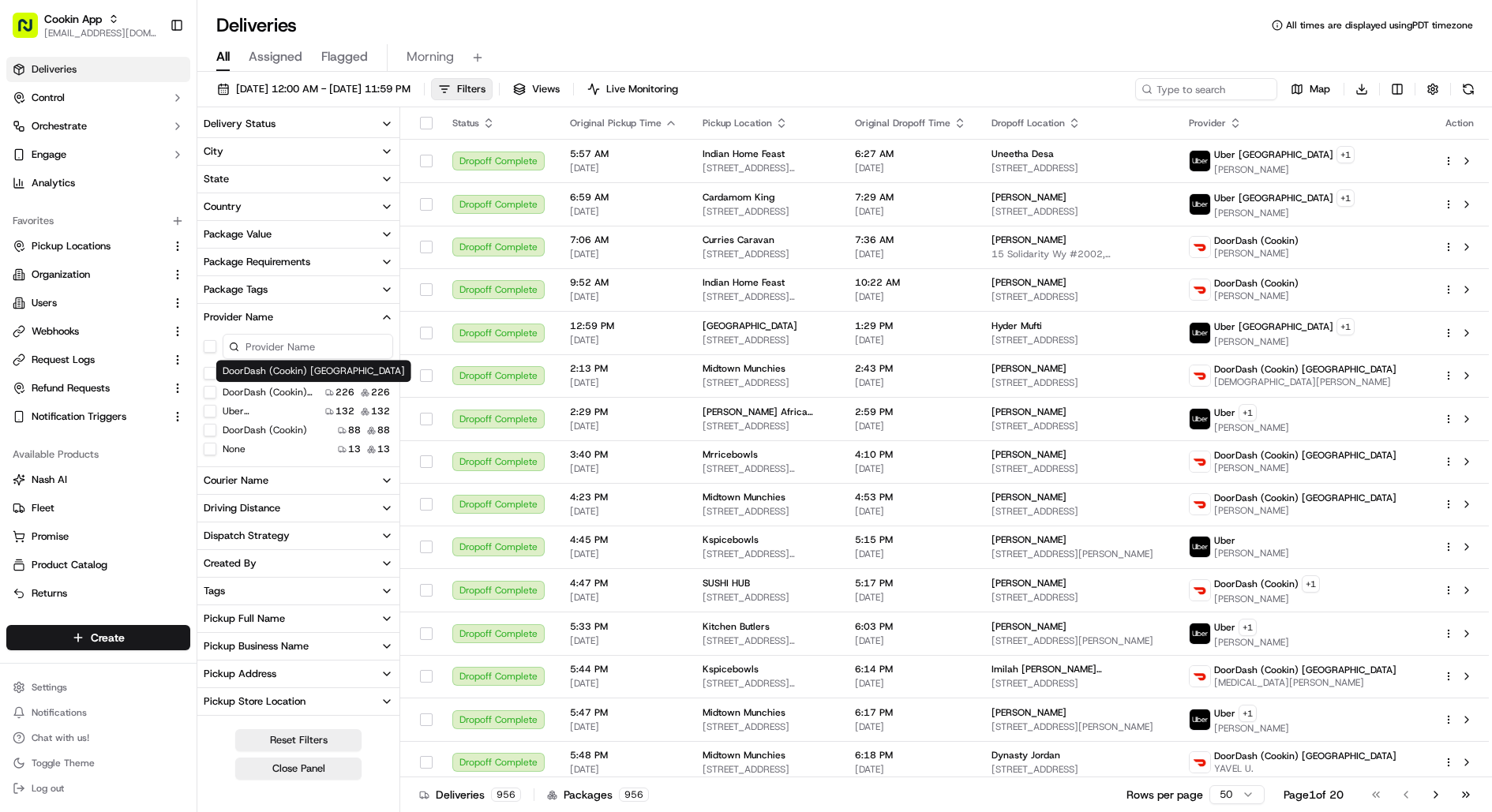
click at [305, 392] on label "DoorDash (Cookin) [GEOGRAPHIC_DATA]" at bounding box center [270, 392] width 96 height 12
click at [216, 392] on US "DoorDash (Cookin) [GEOGRAPHIC_DATA]" at bounding box center [210, 392] width 12 height 12
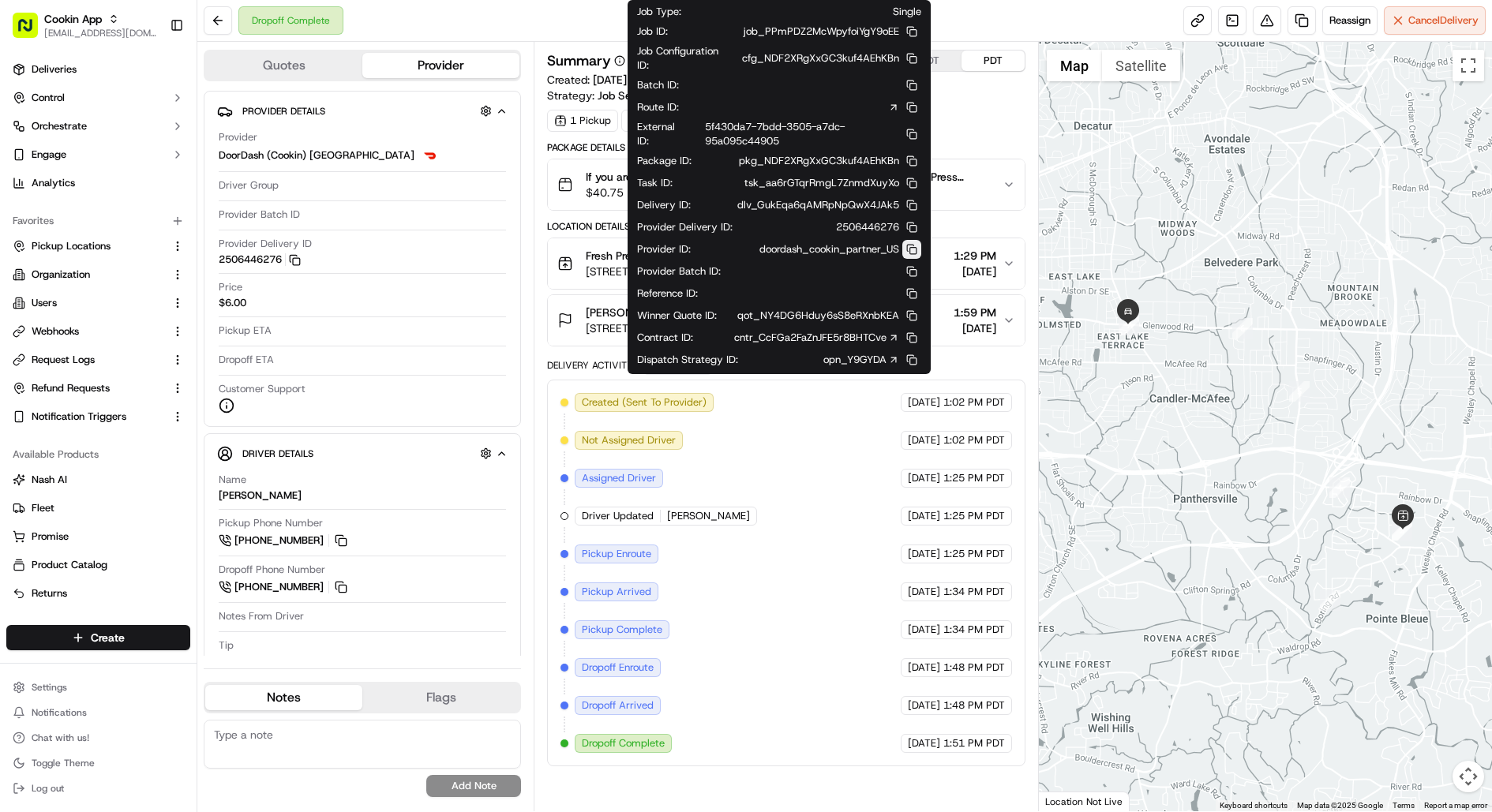
click at [908, 244] on button at bounding box center [911, 249] width 19 height 19
